Goal: Task Accomplishment & Management: Complete application form

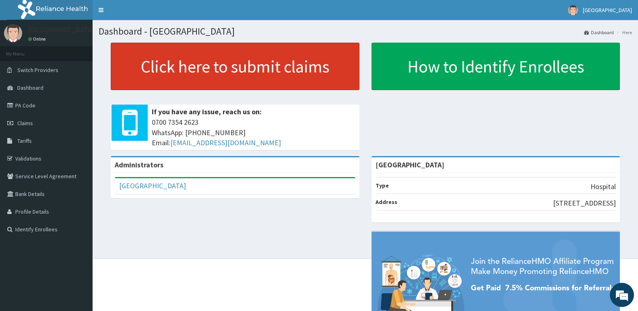
click at [245, 64] on link "Click here to submit claims" at bounding box center [235, 66] width 249 height 47
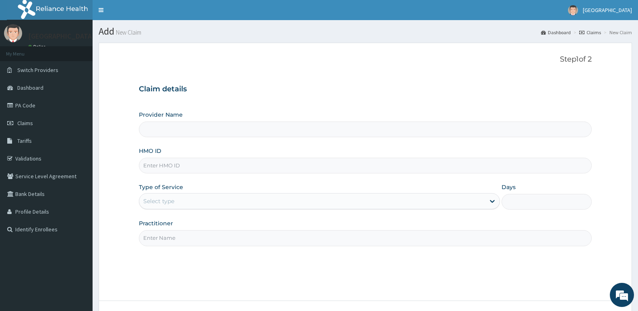
type input "[GEOGRAPHIC_DATA]"
click at [268, 165] on input "HMO ID" at bounding box center [365, 166] width 453 height 16
paste input "ABP/10350/A"
type input "ABP/10350/A"
click at [237, 205] on div "Select type" at bounding box center [311, 201] width 345 height 13
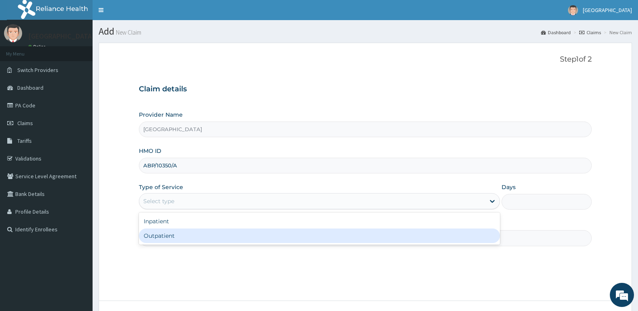
click at [199, 238] on div "Outpatient" at bounding box center [319, 236] width 360 height 14
type input "1"
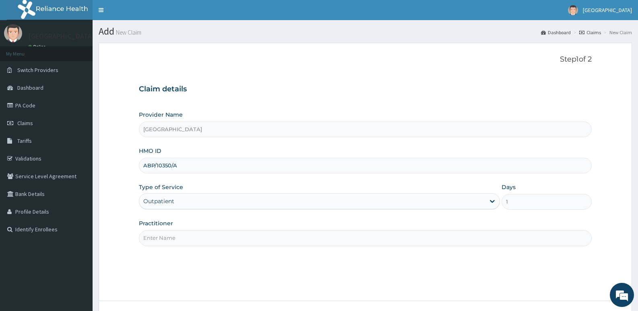
click at [207, 239] on input "Practitioner" at bounding box center [365, 238] width 453 height 16
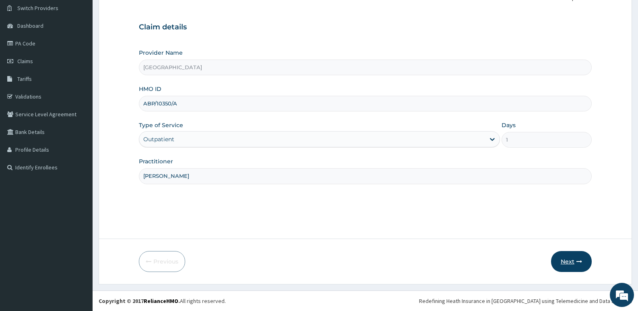
type input "[PERSON_NAME]"
click at [576, 262] on icon "button" at bounding box center [579, 262] width 6 height 6
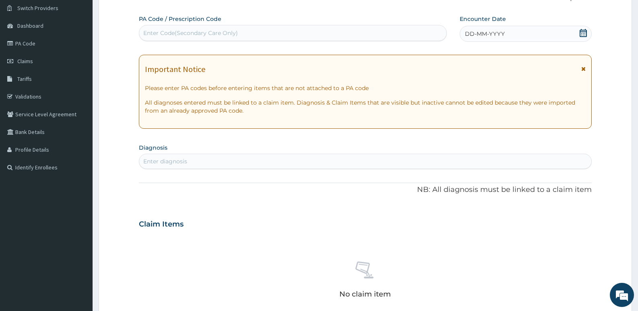
click at [309, 31] on div "Enter Code(Secondary Care Only)" at bounding box center [292, 33] width 307 height 13
paste input "PA/6AC28A"
type input "PA/6AC28A"
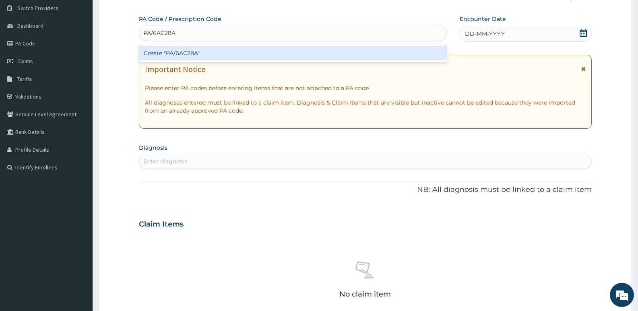
click at [264, 48] on div "Create "PA/6AC28A"" at bounding box center [293, 53] width 308 height 14
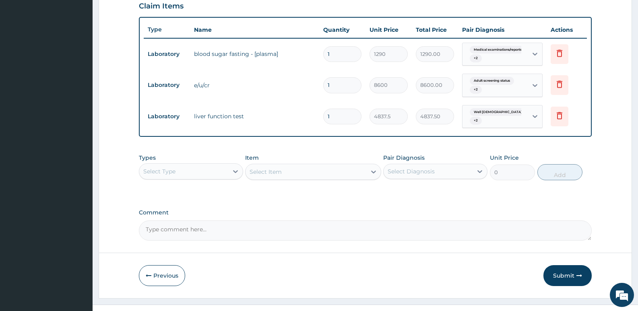
scroll to position [297, 0]
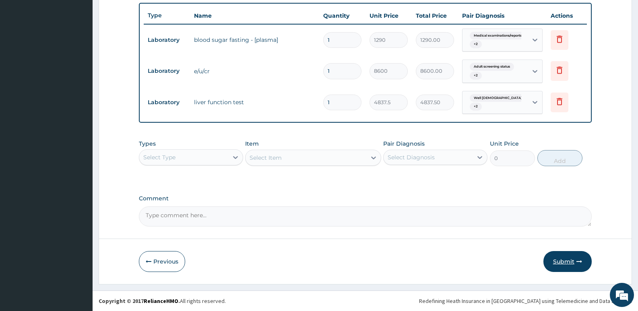
click at [568, 259] on button "Submit" at bounding box center [567, 261] width 48 height 21
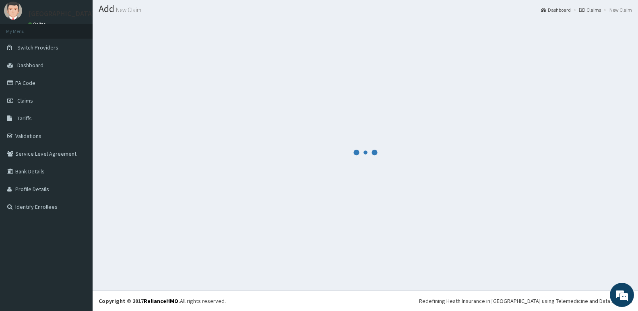
scroll to position [23, 0]
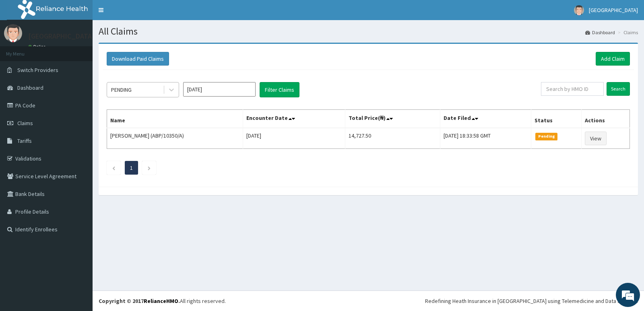
click at [142, 91] on div "PENDING" at bounding box center [135, 89] width 56 height 13
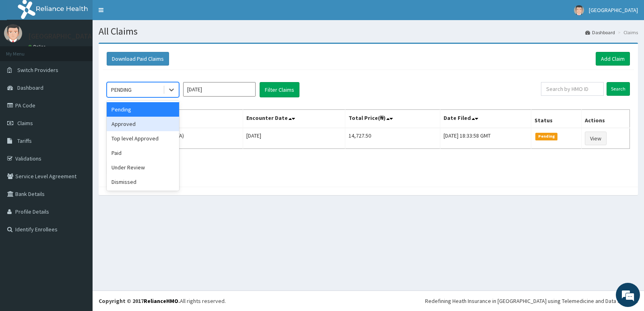
click at [148, 127] on div "Approved" at bounding box center [143, 124] width 72 height 14
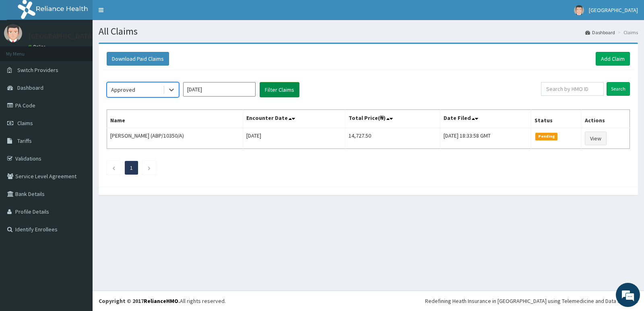
click at [280, 89] on button "Filter Claims" at bounding box center [280, 89] width 40 height 15
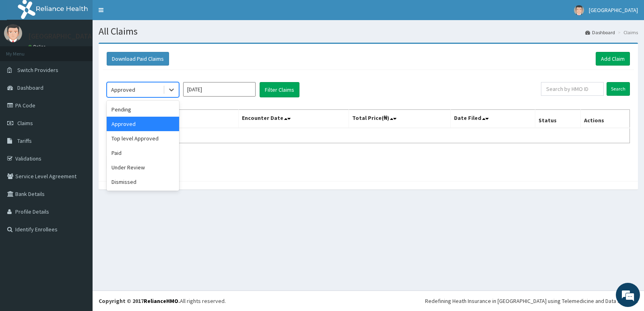
click at [148, 85] on div "Approved" at bounding box center [135, 89] width 56 height 13
click at [150, 154] on div "Paid" at bounding box center [143, 153] width 72 height 14
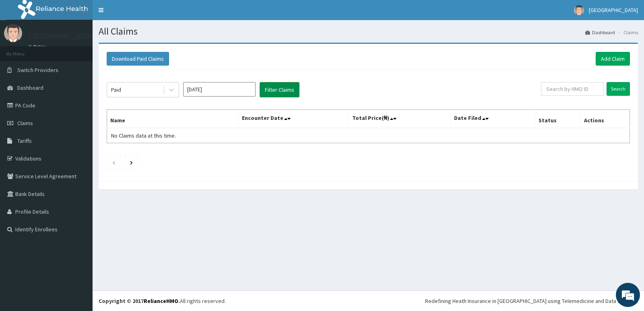
click at [272, 86] on button "Filter Claims" at bounding box center [280, 89] width 40 height 15
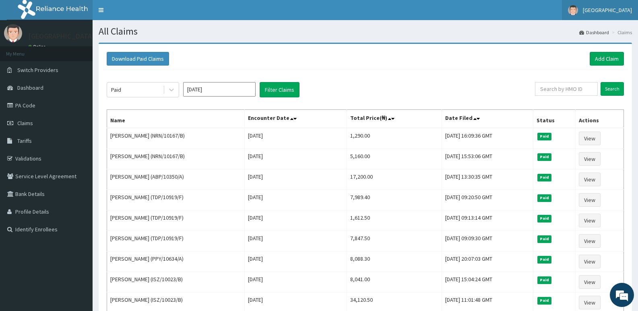
click at [631, 13] on span "[GEOGRAPHIC_DATA]" at bounding box center [607, 9] width 49 height 7
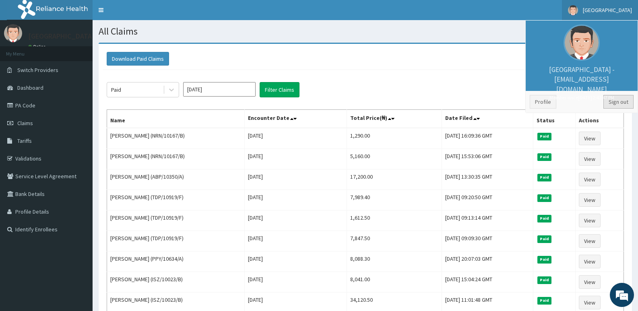
click at [616, 97] on link "Sign out" at bounding box center [618, 102] width 30 height 14
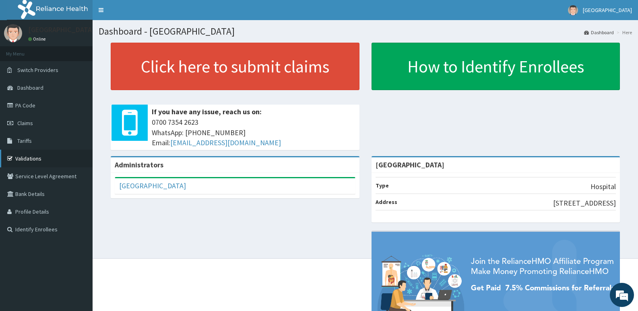
click at [24, 159] on link "Validations" at bounding box center [46, 159] width 93 height 18
click at [33, 157] on link "Validations" at bounding box center [46, 159] width 93 height 18
